Goal: Communication & Community: Ask a question

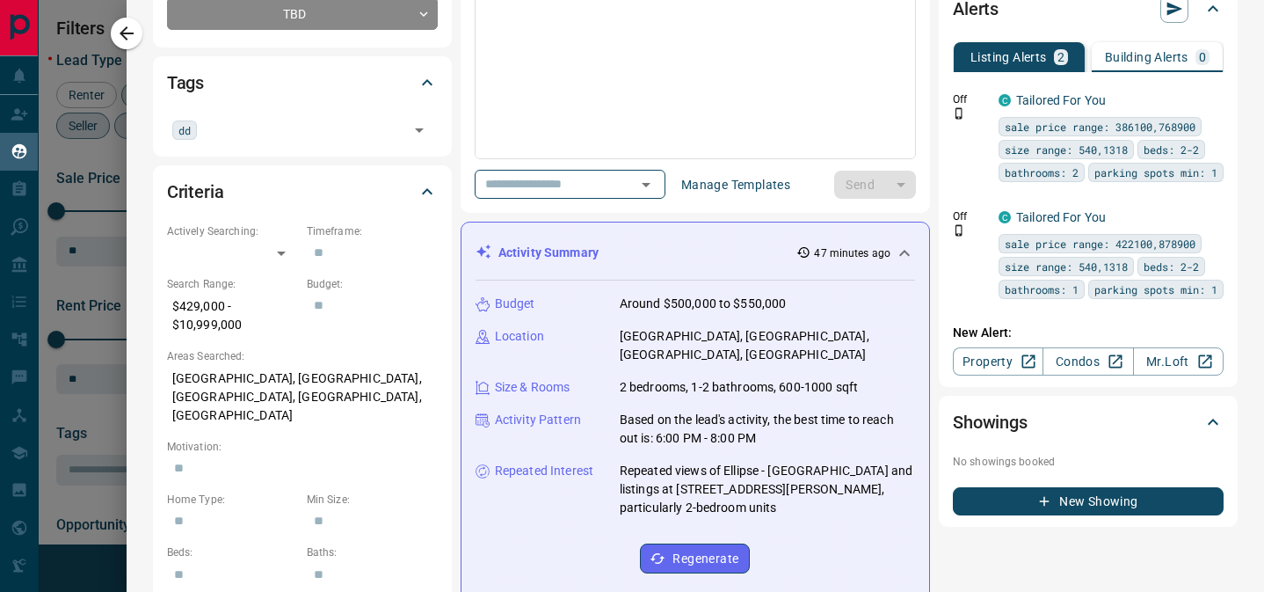
scroll to position [283, 0]
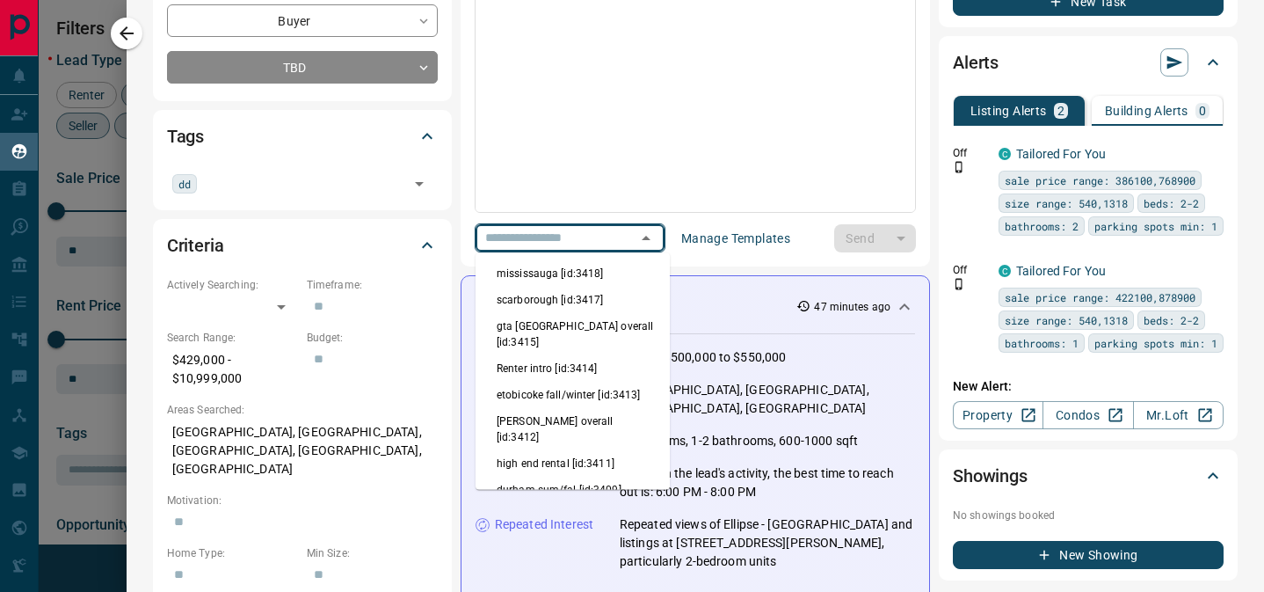
click at [561, 247] on input "text" at bounding box center [545, 238] width 134 height 22
click at [561, 306] on li "scarborough [id:3417]" at bounding box center [573, 300] width 194 height 26
type input "**********"
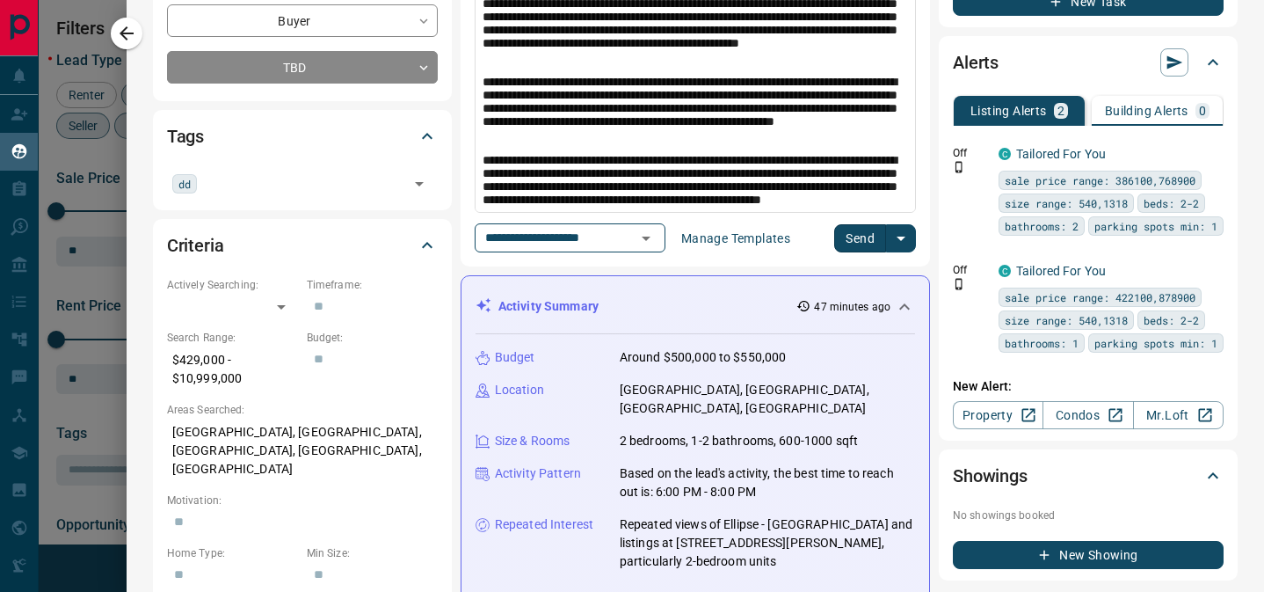
click at [857, 228] on button "Send" at bounding box center [860, 238] width 52 height 28
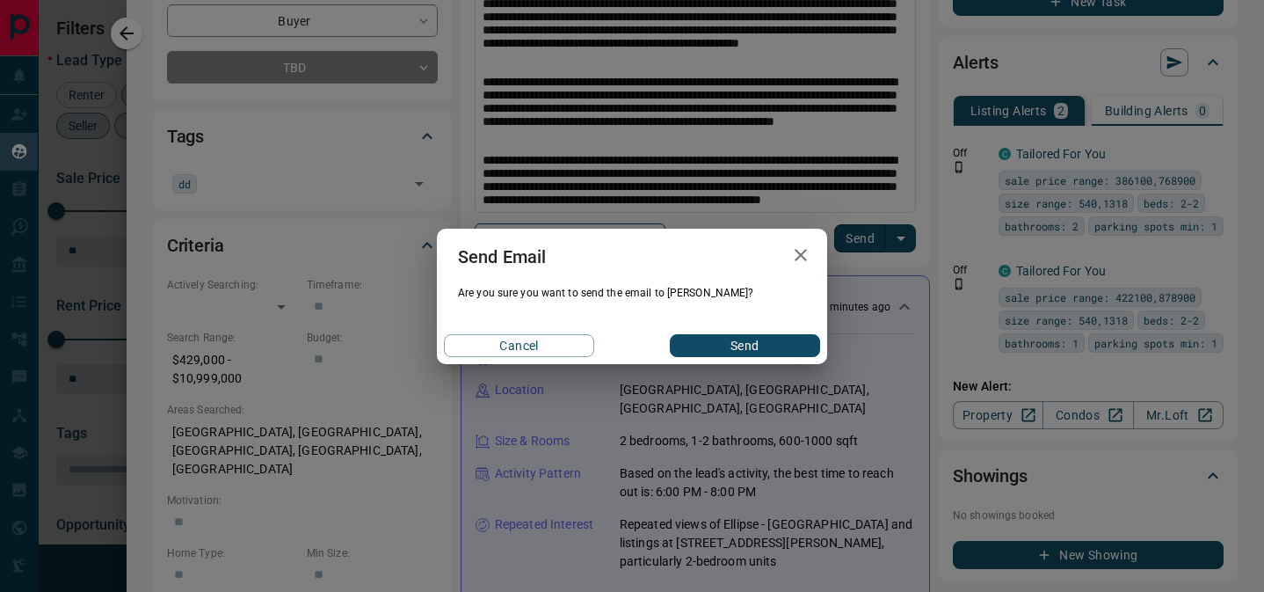
click at [738, 339] on button "Send" at bounding box center [745, 345] width 150 height 23
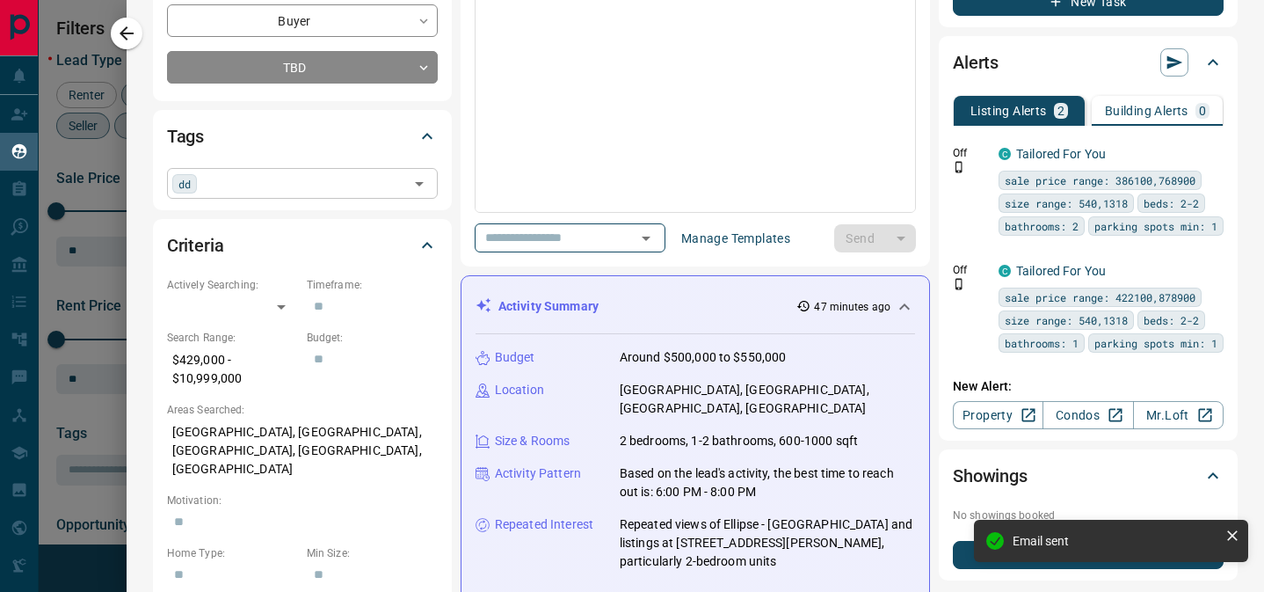
click at [235, 192] on input "text" at bounding box center [302, 182] width 201 height 19
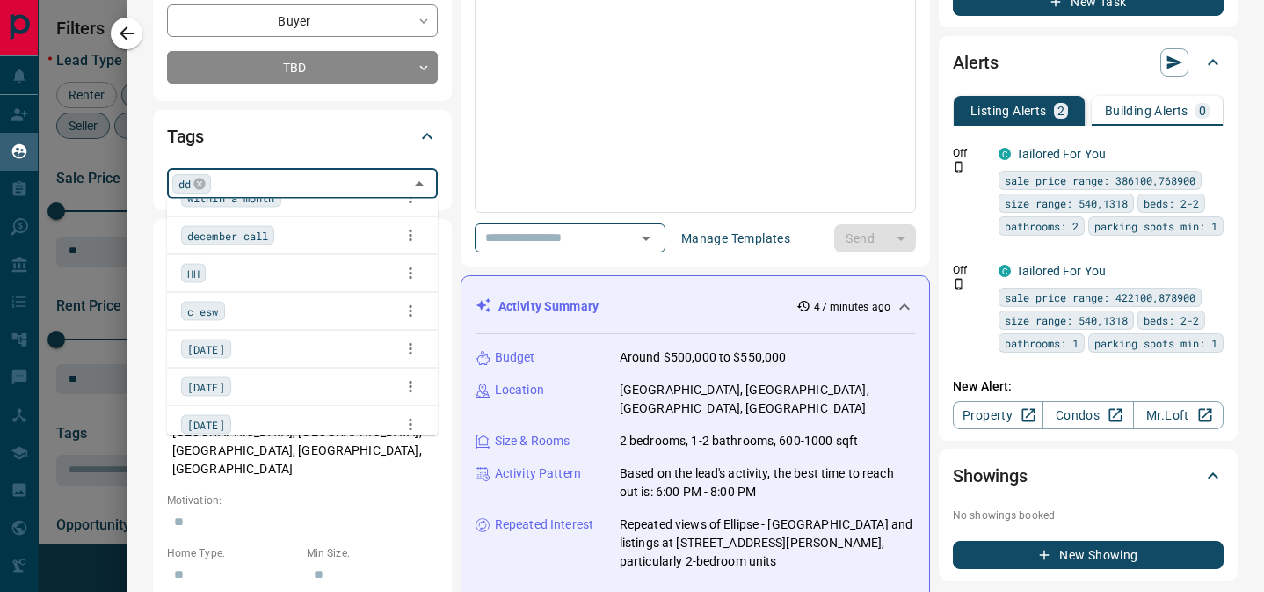
scroll to position [27, 0]
click at [256, 277] on div "HH" at bounding box center [302, 272] width 243 height 26
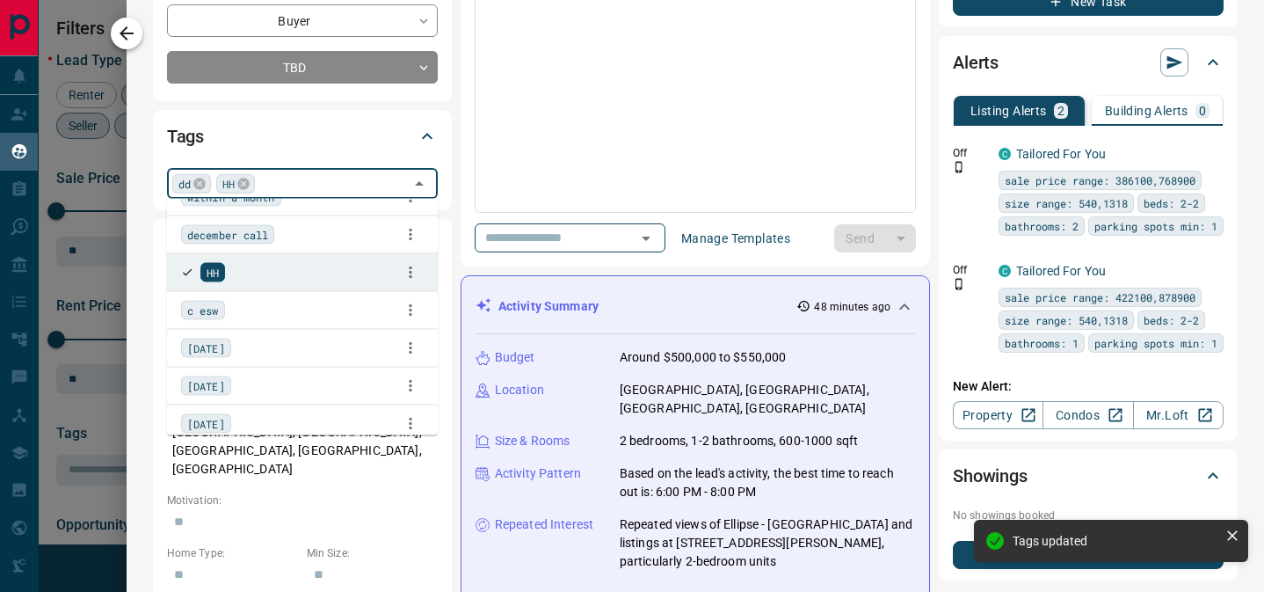
click at [126, 25] on icon "button" at bounding box center [126, 33] width 21 height 21
